Goal: Contribute content

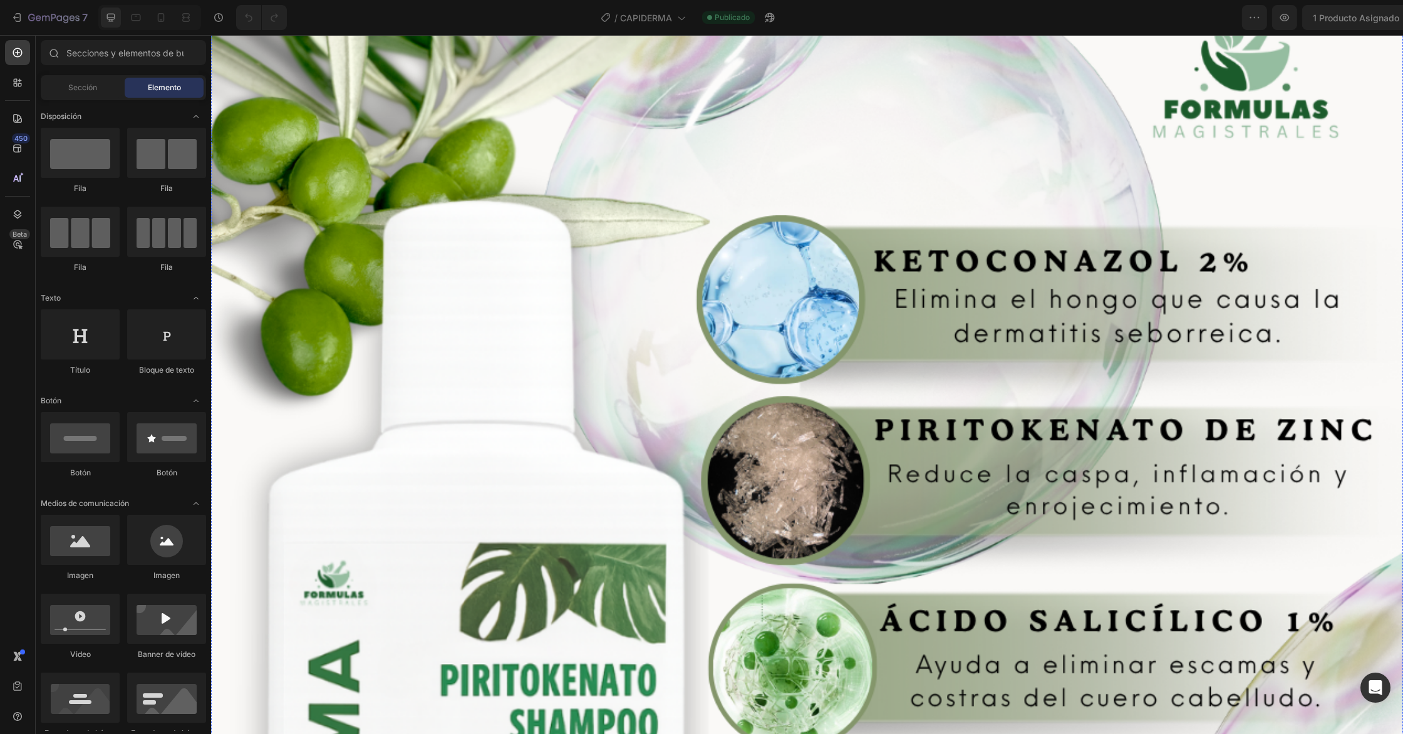
scroll to position [2217, 0]
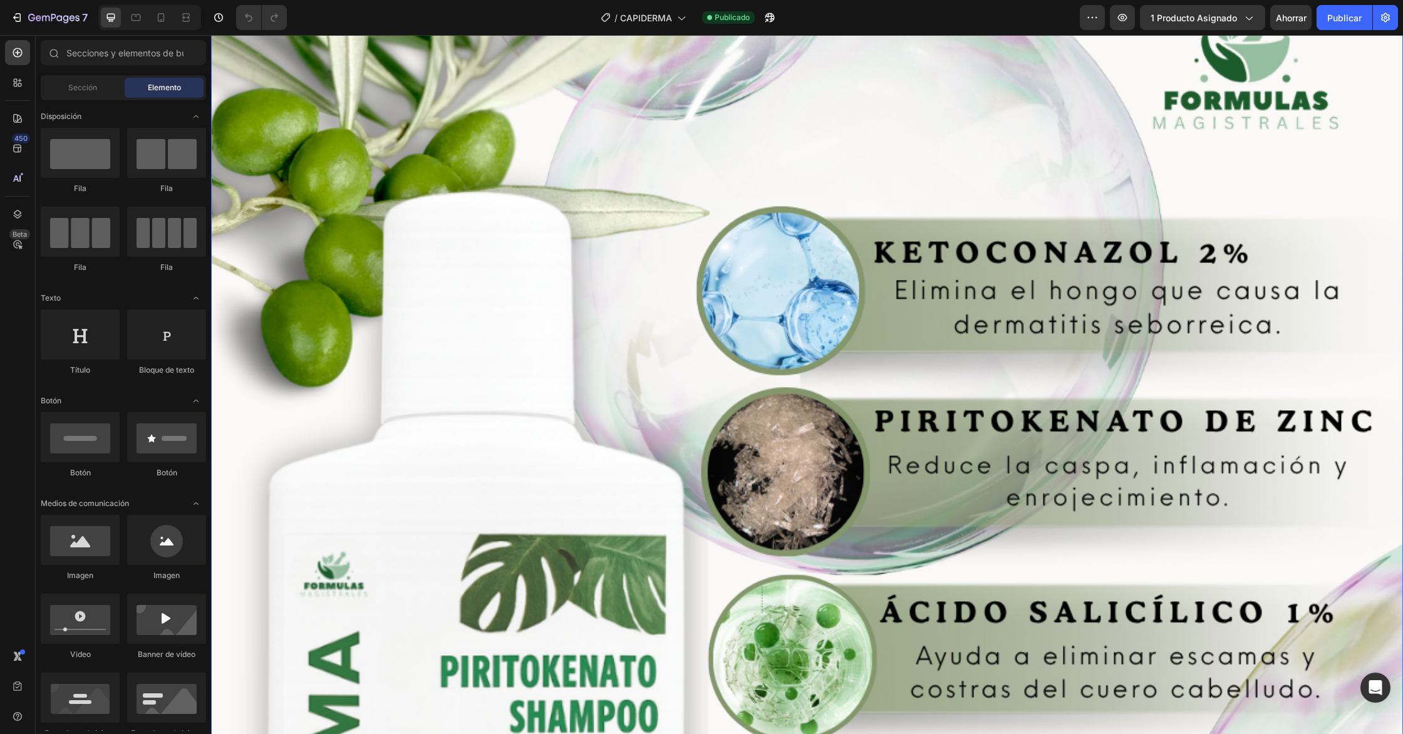
click at [659, 378] on img at bounding box center [807, 728] width 1192 height 1876
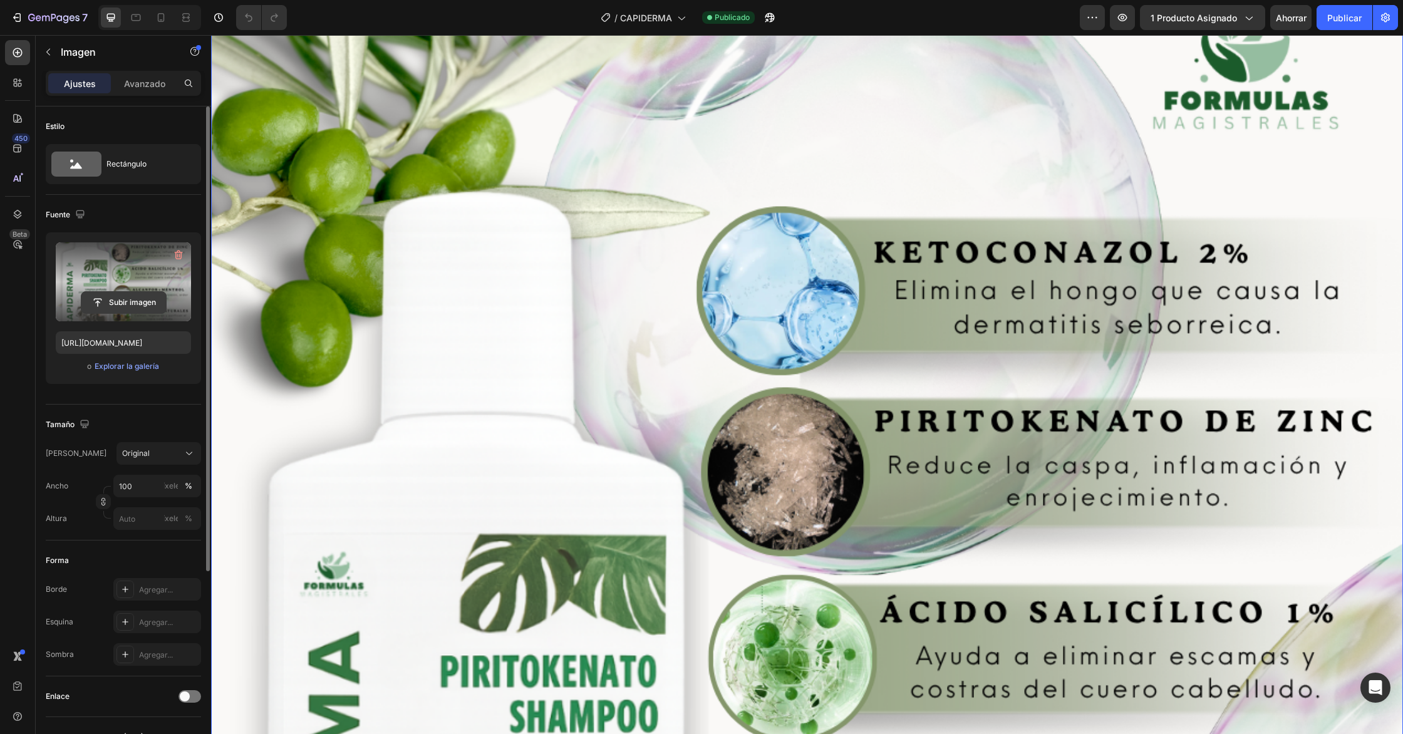
click at [119, 301] on input "file" at bounding box center [123, 302] width 85 height 21
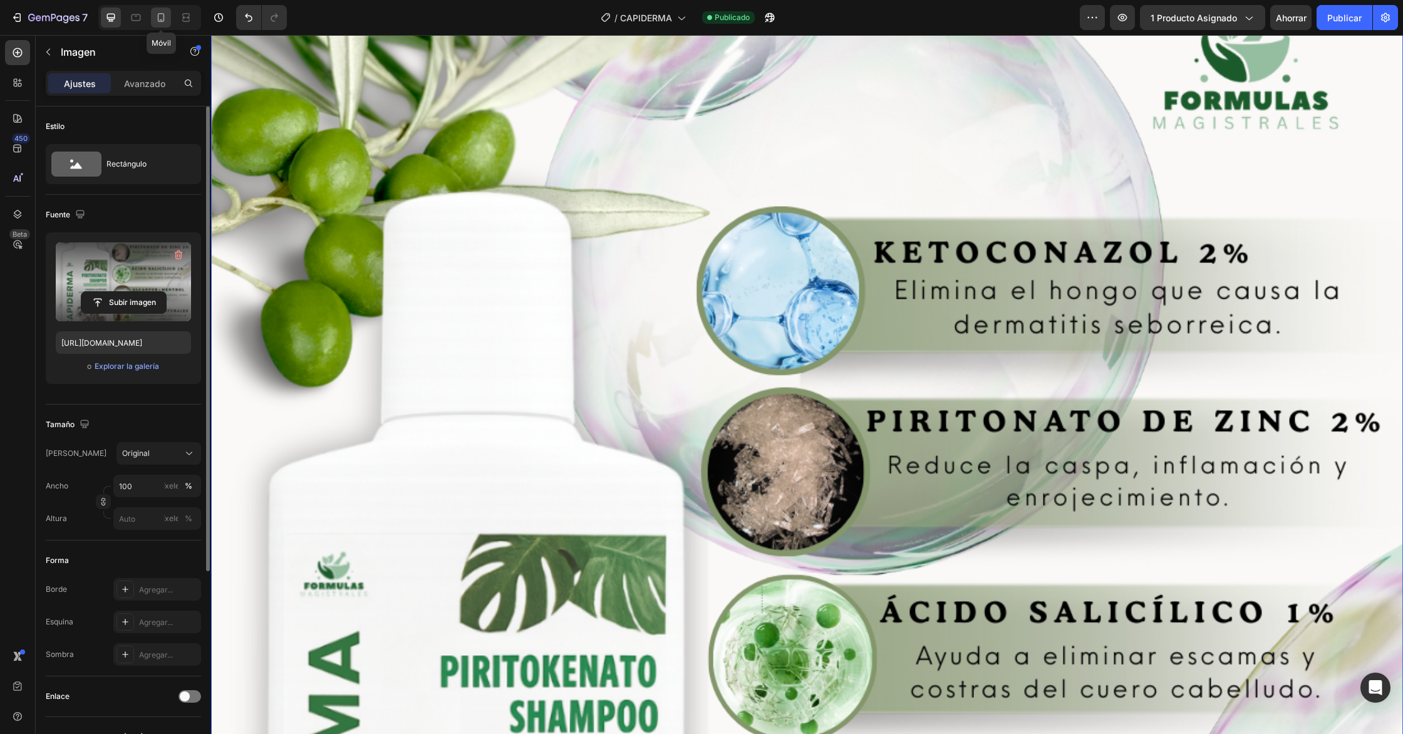
click at [162, 19] on icon at bounding box center [161, 17] width 7 height 9
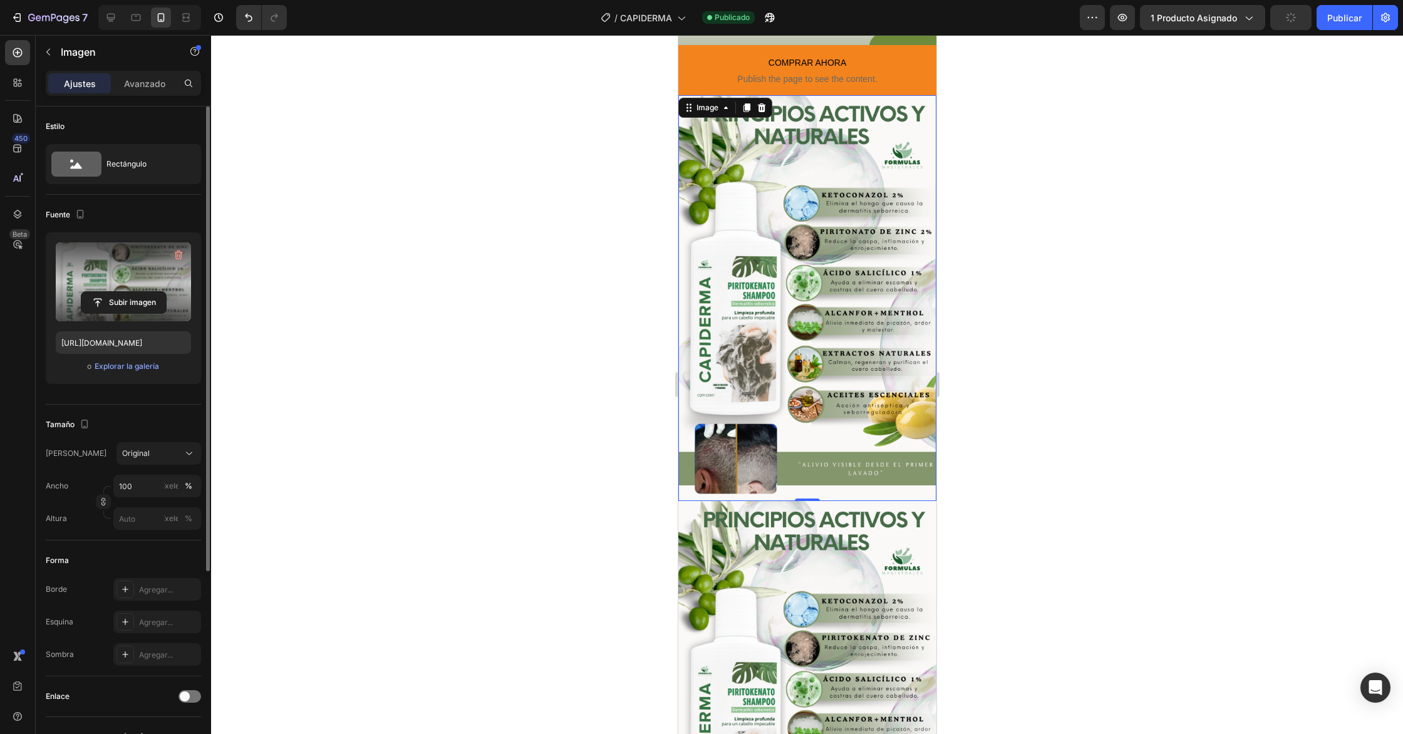
scroll to position [432, 0]
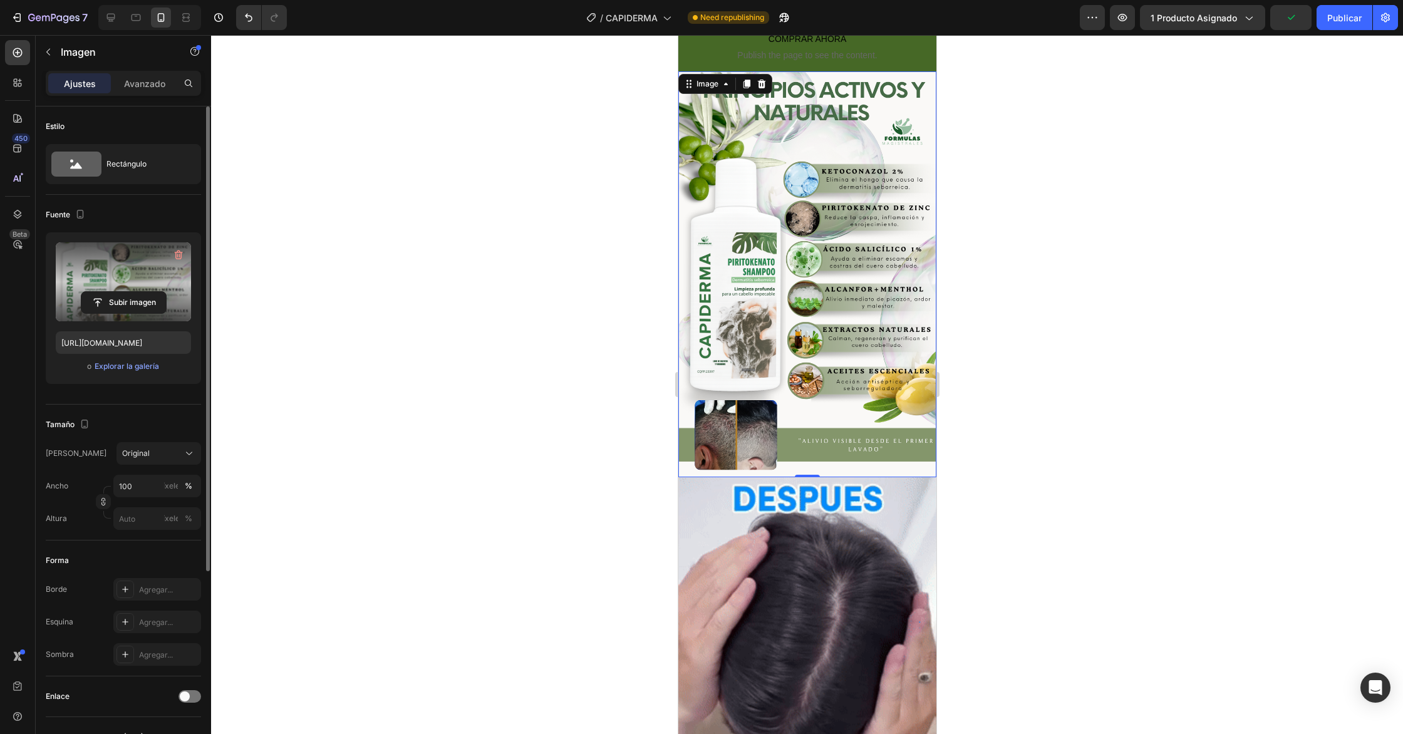
click at [799, 294] on img at bounding box center [807, 274] width 258 height 407
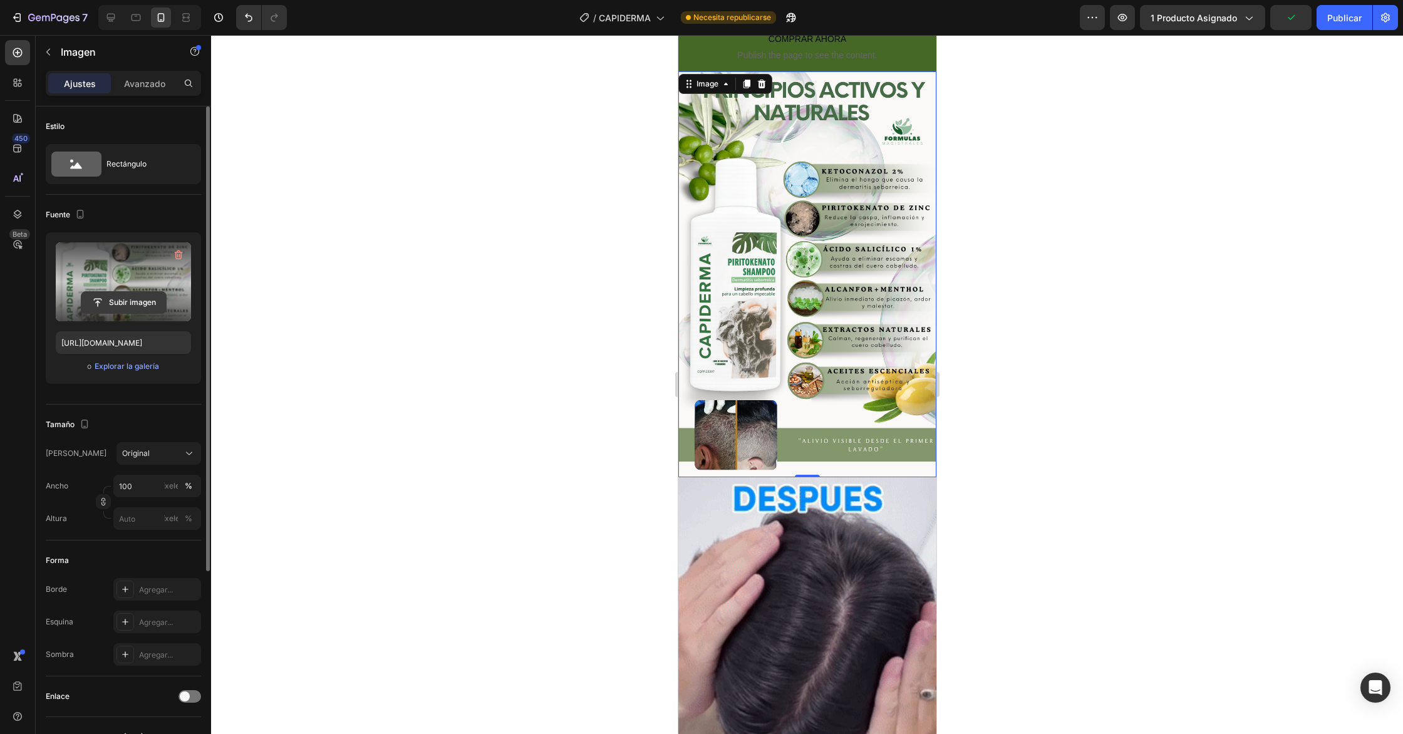
click at [122, 298] on input "file" at bounding box center [123, 302] width 85 height 21
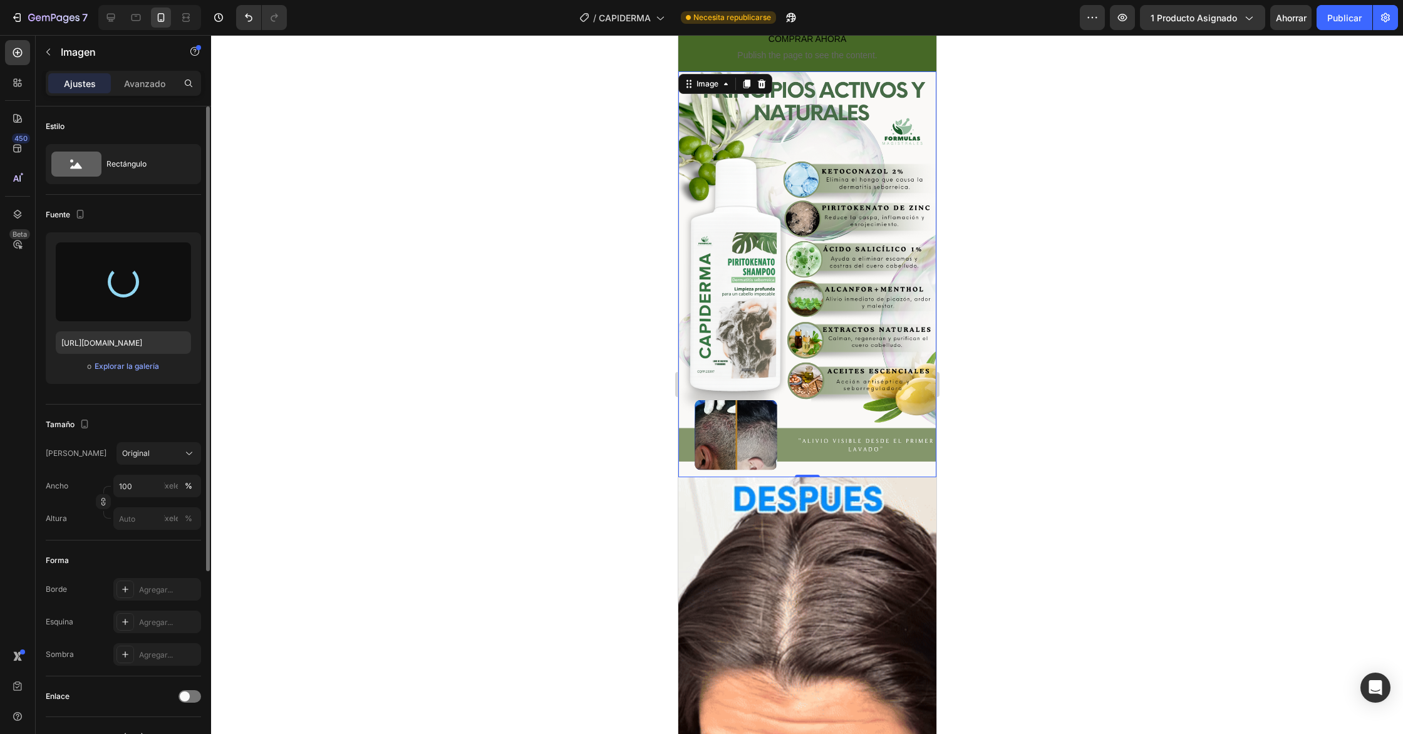
type input "[URL][DOMAIN_NAME]"
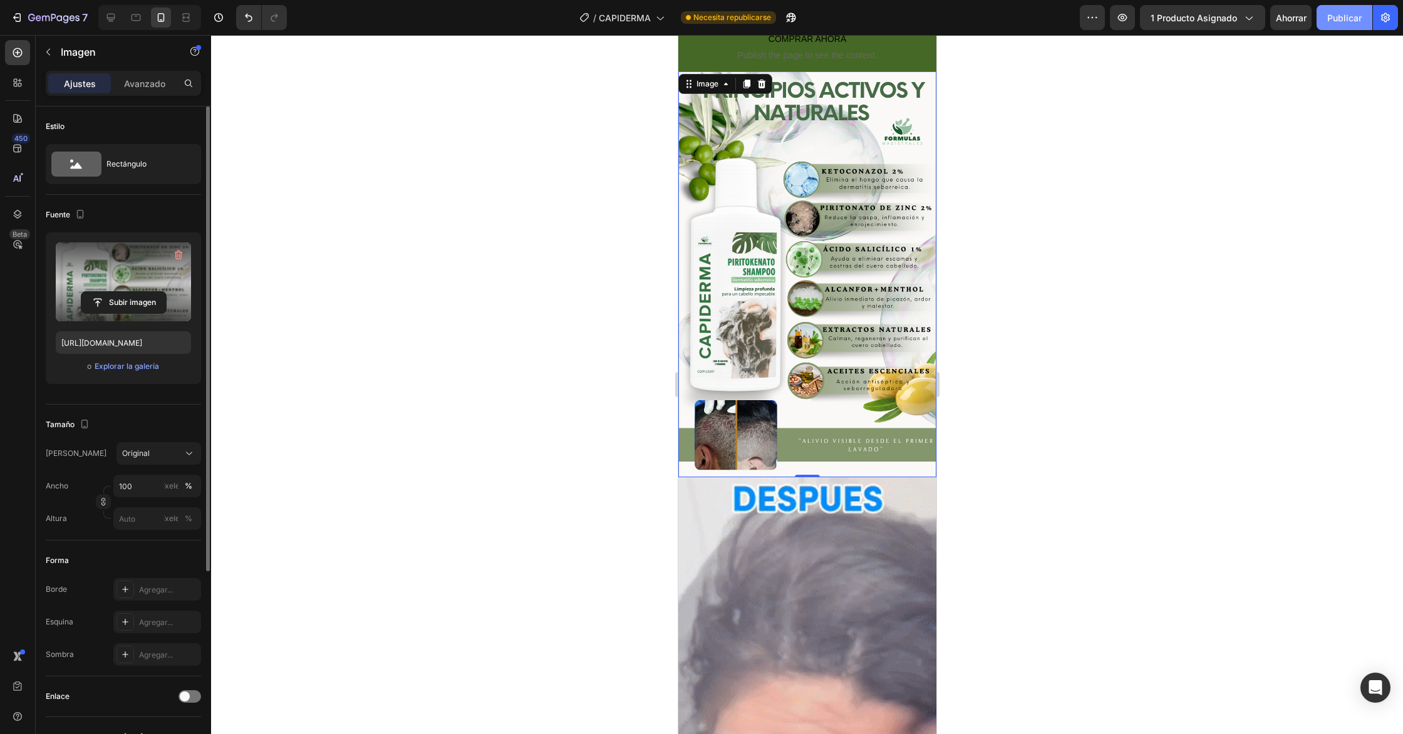
click at [1346, 22] on font "Publicar" at bounding box center [1345, 18] width 34 height 11
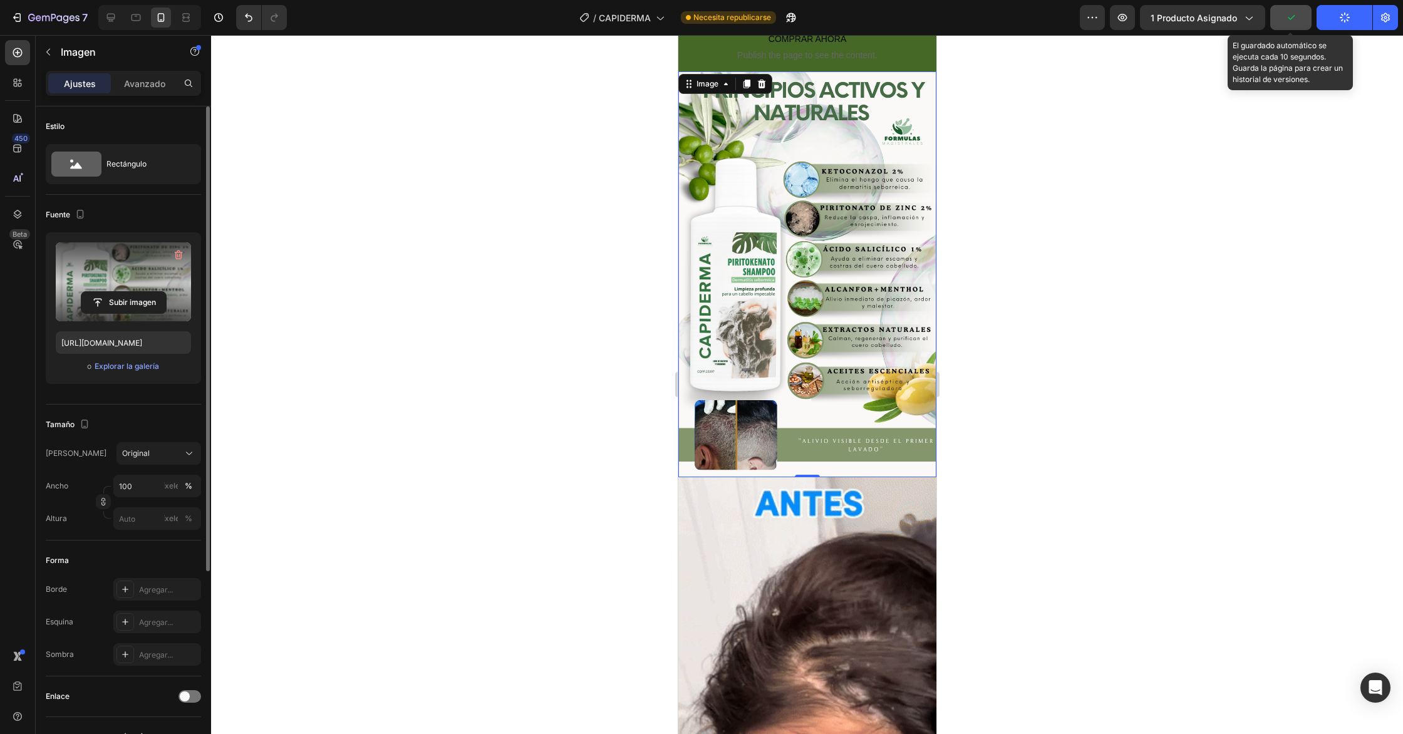
click at [1290, 25] on button "button" at bounding box center [1290, 17] width 41 height 25
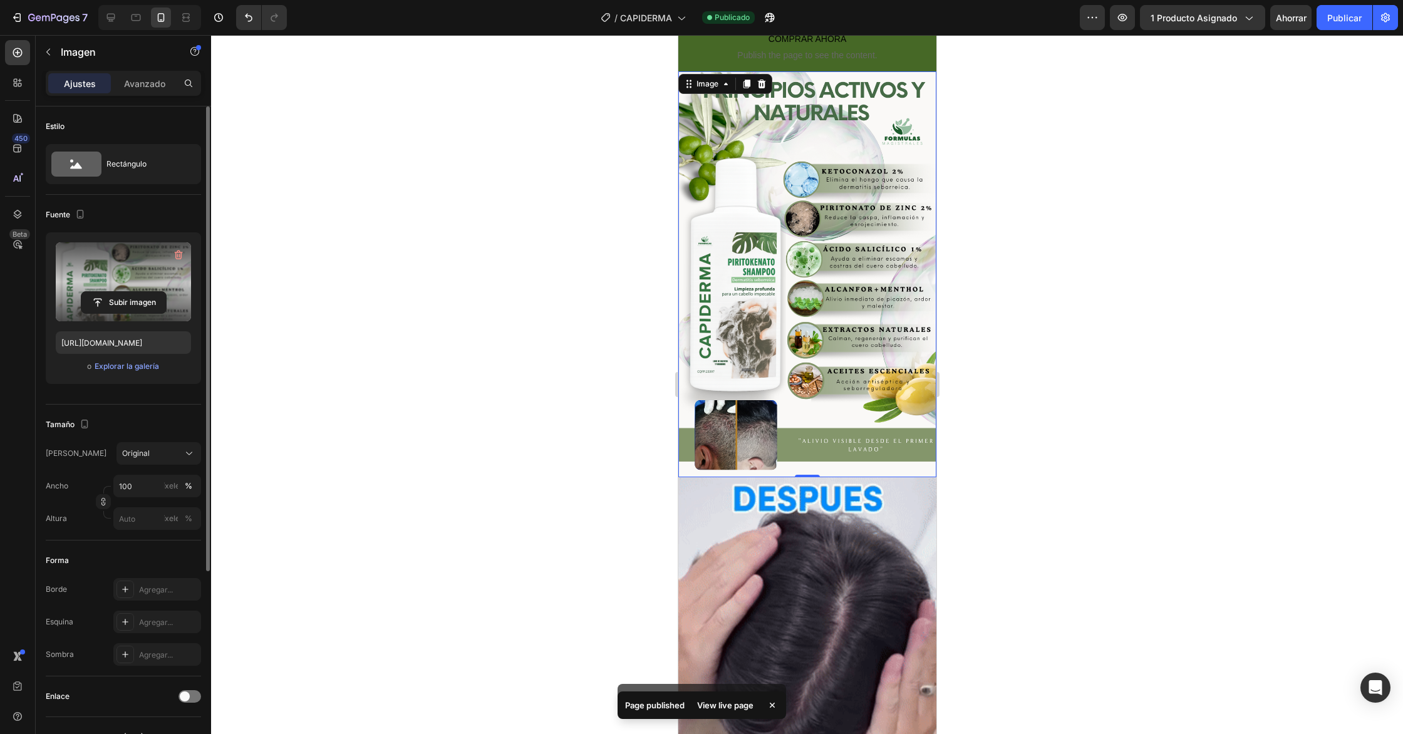
click at [1341, 19] on font "Publicar" at bounding box center [1345, 18] width 34 height 11
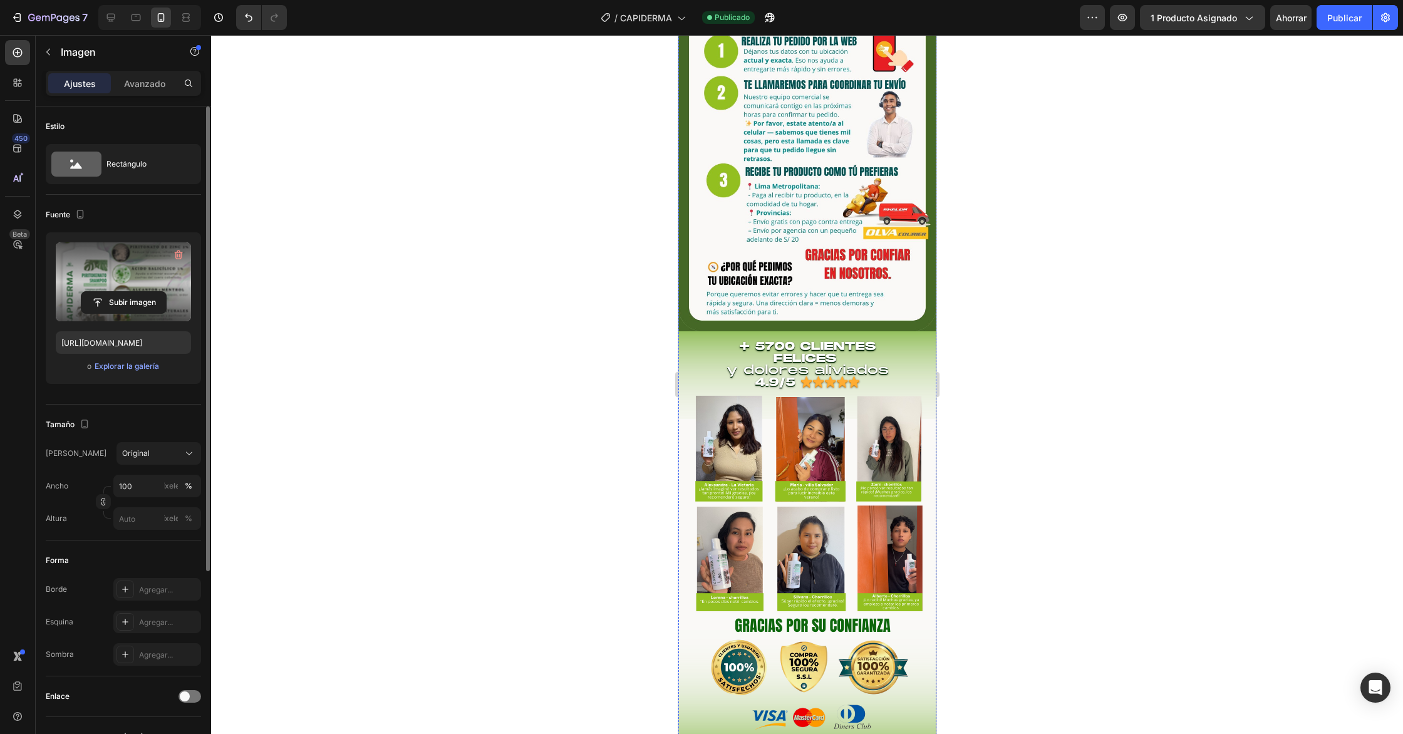
scroll to position [3634, 0]
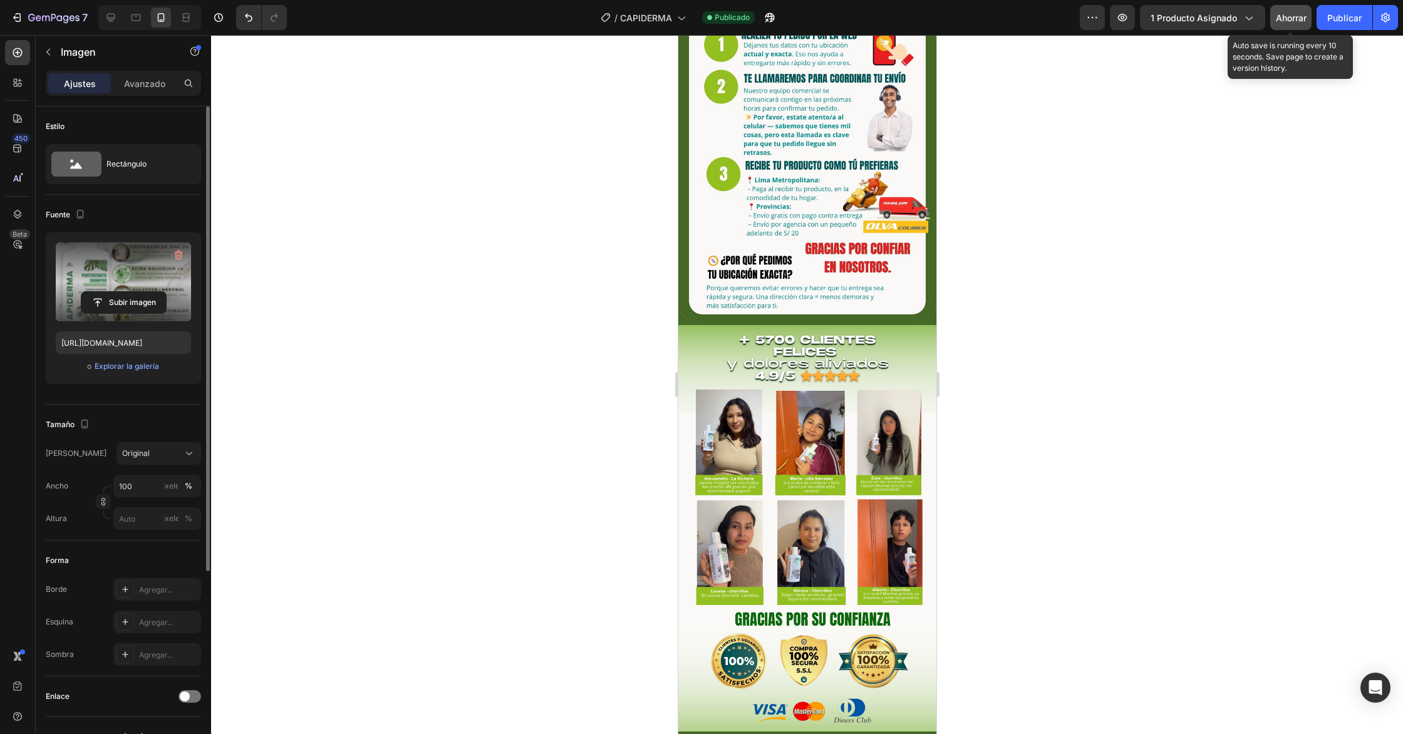
click at [1292, 26] on button "Ahorrar" at bounding box center [1290, 17] width 41 height 25
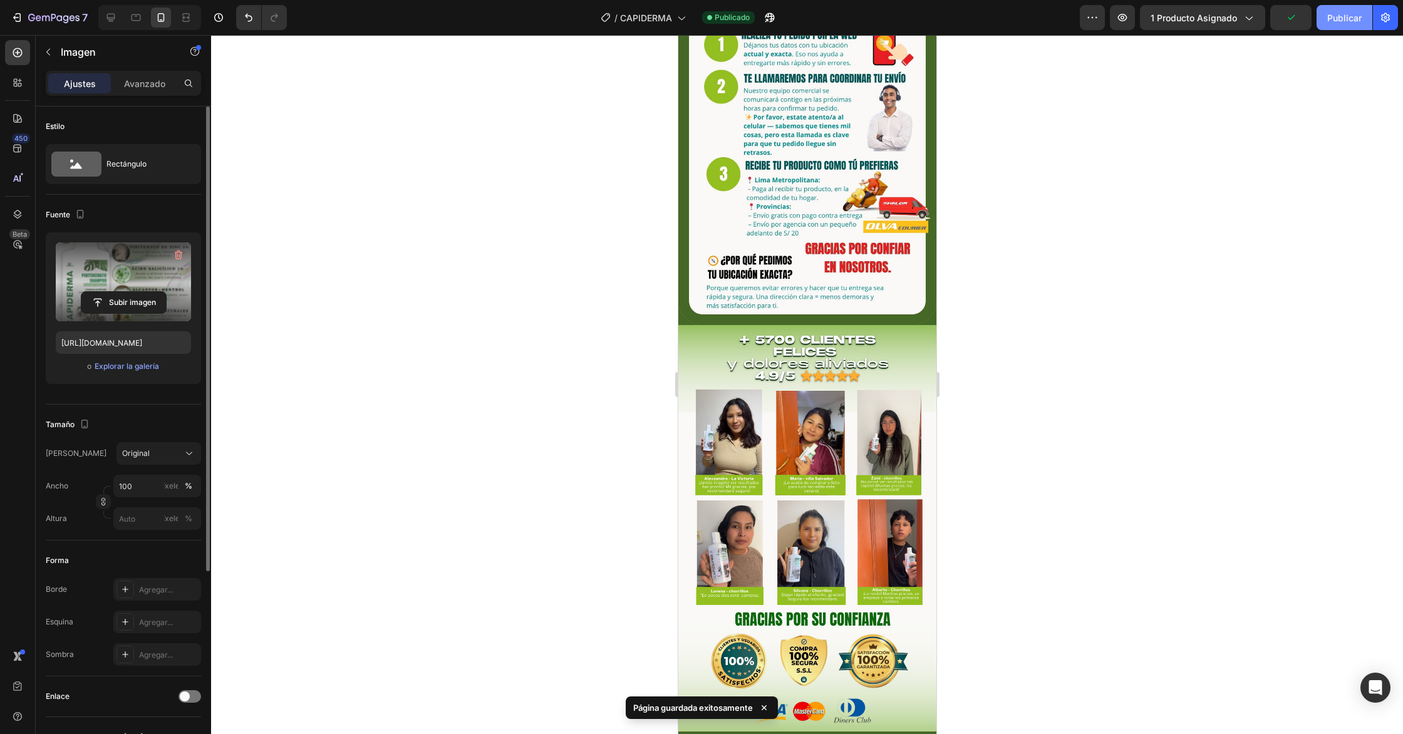
click at [1347, 26] on button "Publicar" at bounding box center [1345, 17] width 56 height 25
click at [36, 18] on icon "button" at bounding box center [39, 18] width 6 height 6
